Goal: Complete application form

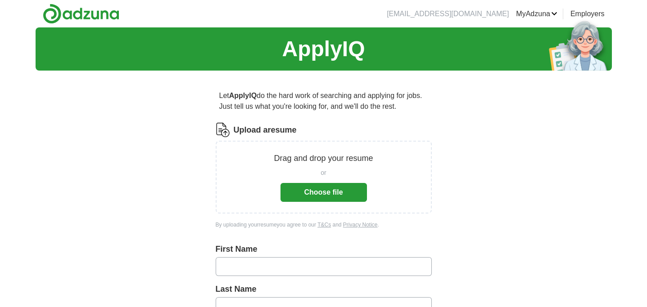
click at [297, 199] on button "Choose file" at bounding box center [323, 192] width 86 height 19
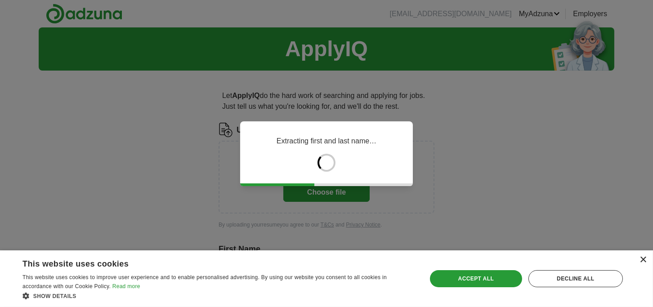
click at [645, 258] on div "×" at bounding box center [643, 260] width 7 height 7
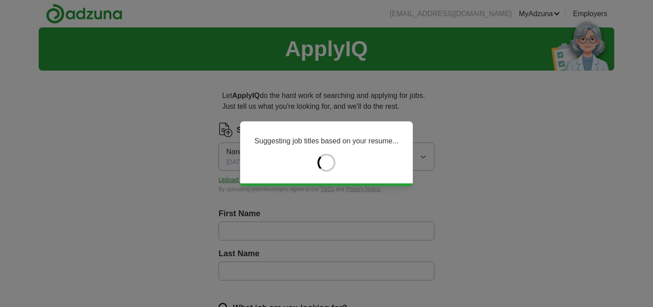
type input "******"
type input "********"
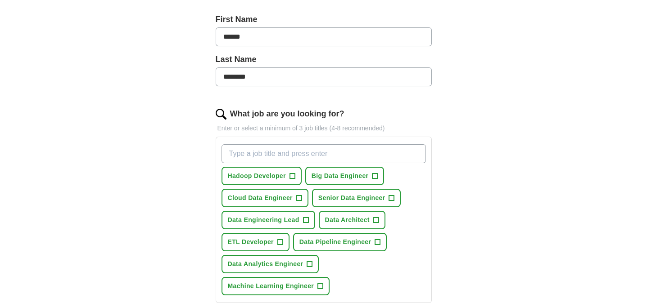
scroll to position [195, 0]
click at [356, 195] on span "Senior Data Engineer" at bounding box center [351, 197] width 67 height 9
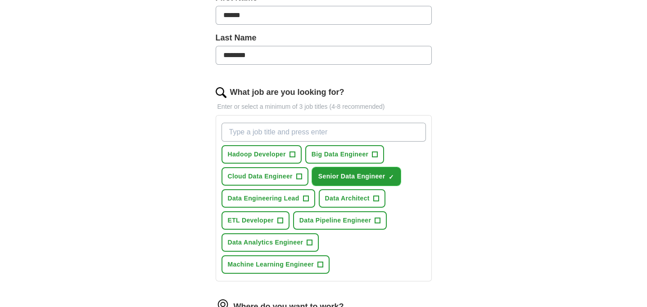
scroll to position [221, 0]
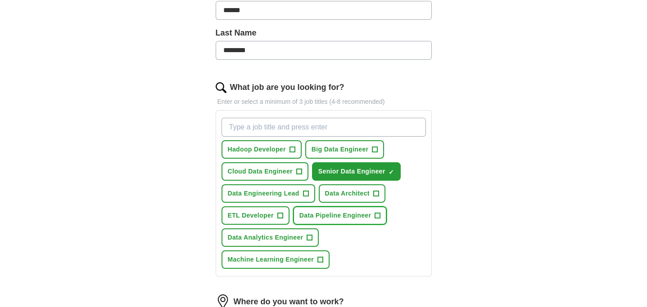
click at [332, 207] on button "Data Pipeline Engineer +" at bounding box center [340, 216] width 94 height 18
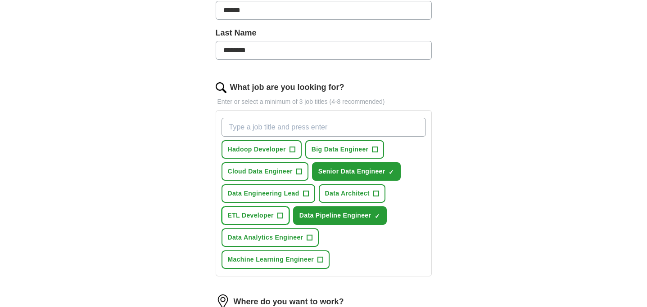
click at [277, 213] on span "+" at bounding box center [280, 216] width 6 height 6
click at [298, 229] on button "Data Analytics Engineer +" at bounding box center [270, 238] width 98 height 18
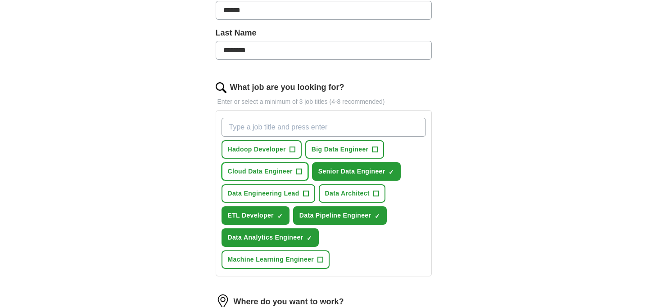
click at [299, 171] on span "+" at bounding box center [298, 171] width 5 height 7
click at [294, 148] on span "+" at bounding box center [291, 149] width 5 height 7
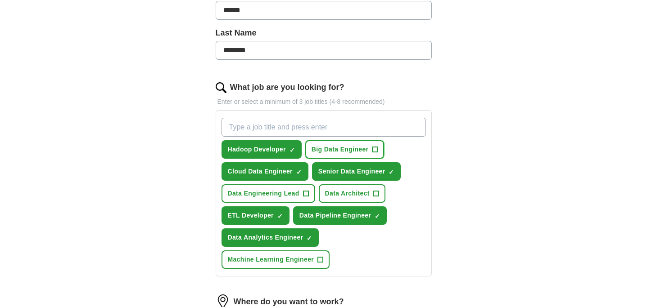
click at [324, 141] on button "Big Data Engineer +" at bounding box center [344, 149] width 79 height 18
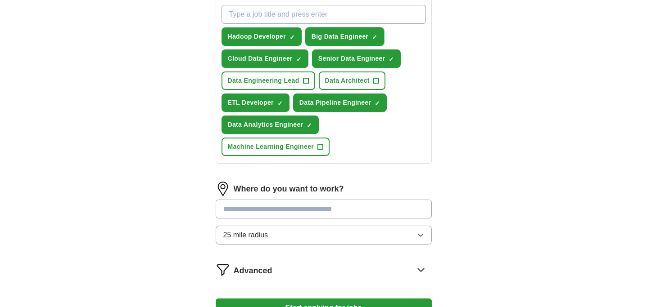
scroll to position [337, 0]
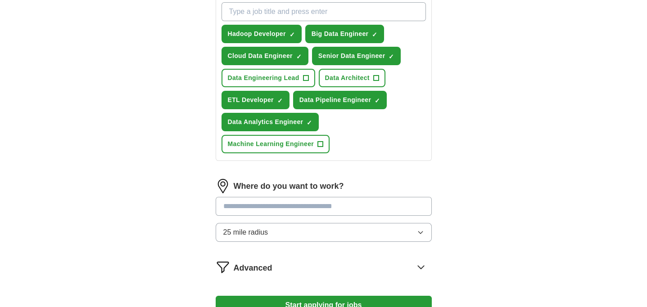
click at [292, 225] on button "25 mile radius" at bounding box center [324, 232] width 216 height 19
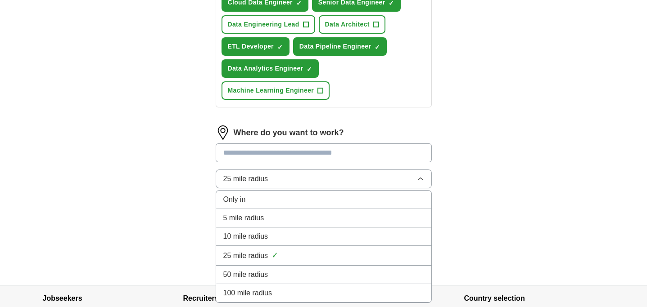
scroll to position [405, 0]
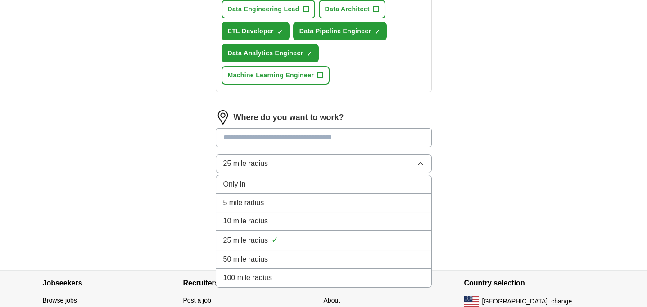
click at [265, 179] on div "Only in" at bounding box center [323, 184] width 201 height 11
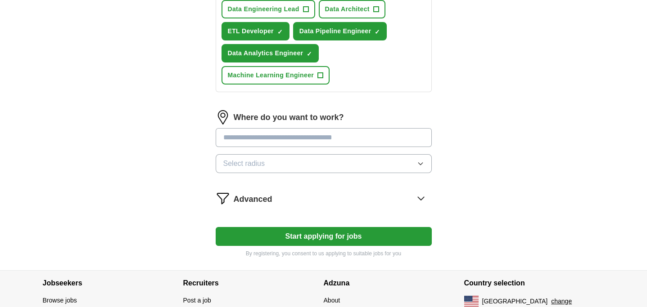
click at [281, 139] on input at bounding box center [324, 137] width 216 height 19
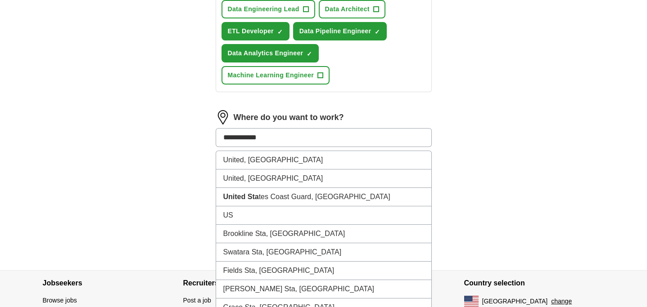
type input "**********"
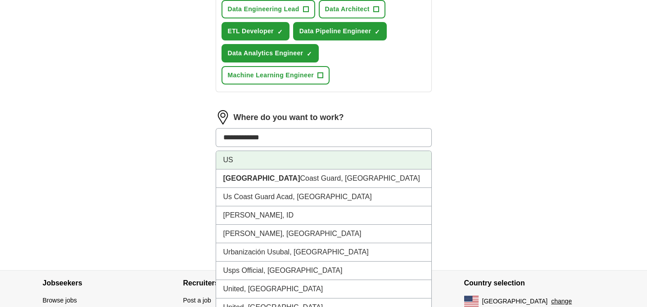
click at [259, 151] on li "US" at bounding box center [323, 160] width 215 height 18
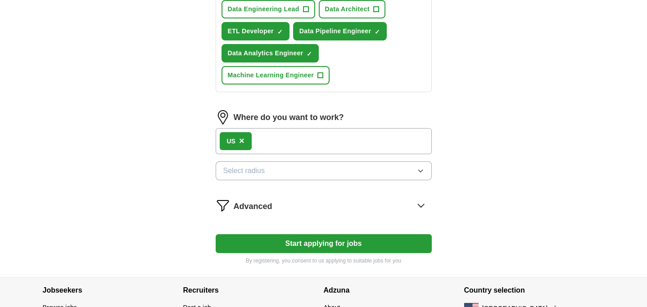
click at [279, 234] on button "Start applying for jobs" at bounding box center [324, 243] width 216 height 19
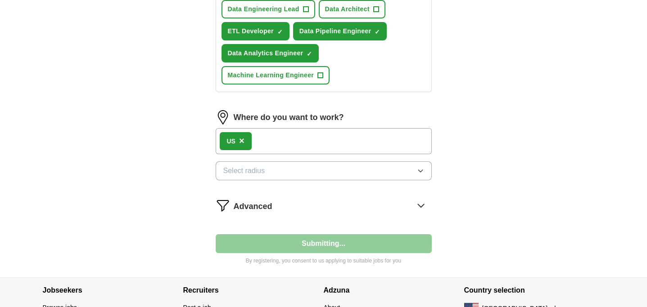
select select "**"
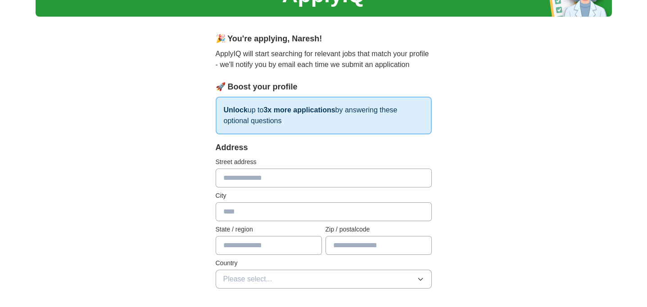
scroll to position [0, 0]
